Goal: Entertainment & Leisure: Consume media (video, audio)

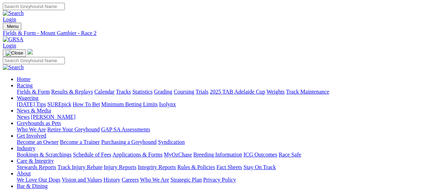
click at [89, 89] on link "Results & Replays" at bounding box center [72, 92] width 42 height 6
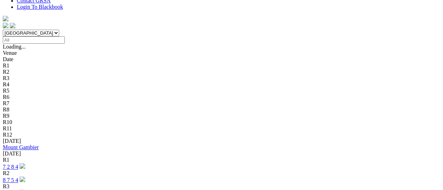
scroll to position [140, 0]
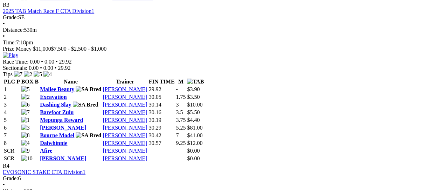
scroll to position [560, 0]
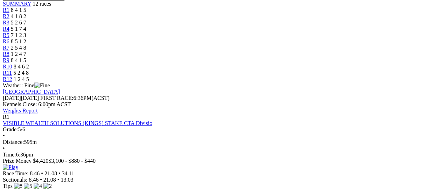
scroll to position [280, 0]
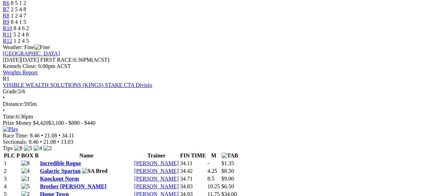
drag, startPoint x: 300, startPoint y: 23, endPoint x: 292, endPoint y: 25, distance: 8.5
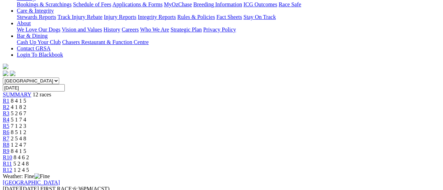
scroll to position [140, 0]
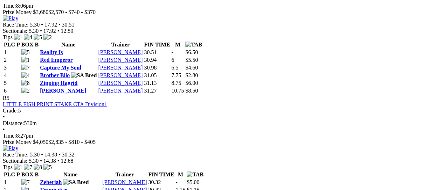
scroll to position [793, 0]
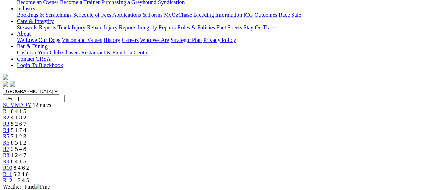
scroll to position [0, 0]
